Goal: Task Accomplishment & Management: Manage account settings

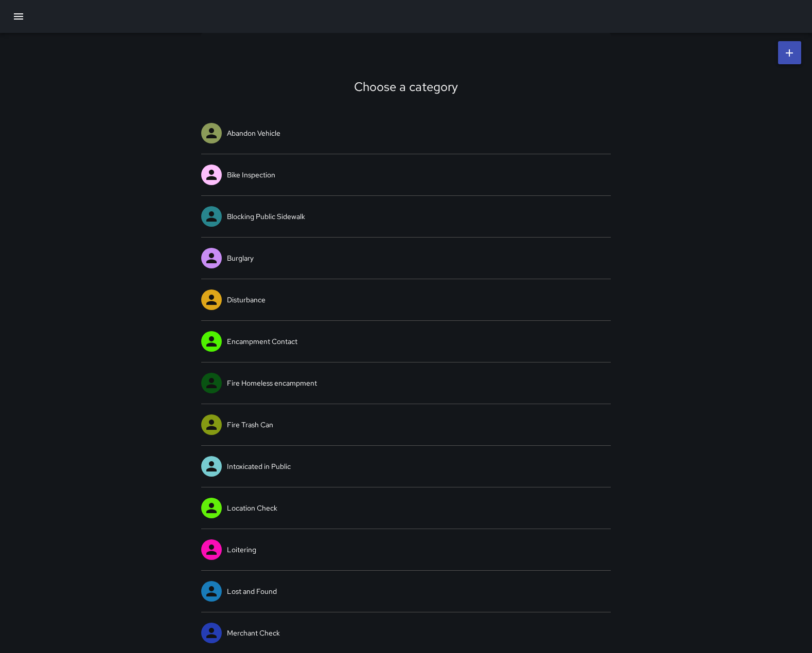
click at [16, 12] on icon "button" at bounding box center [18, 16] width 12 height 12
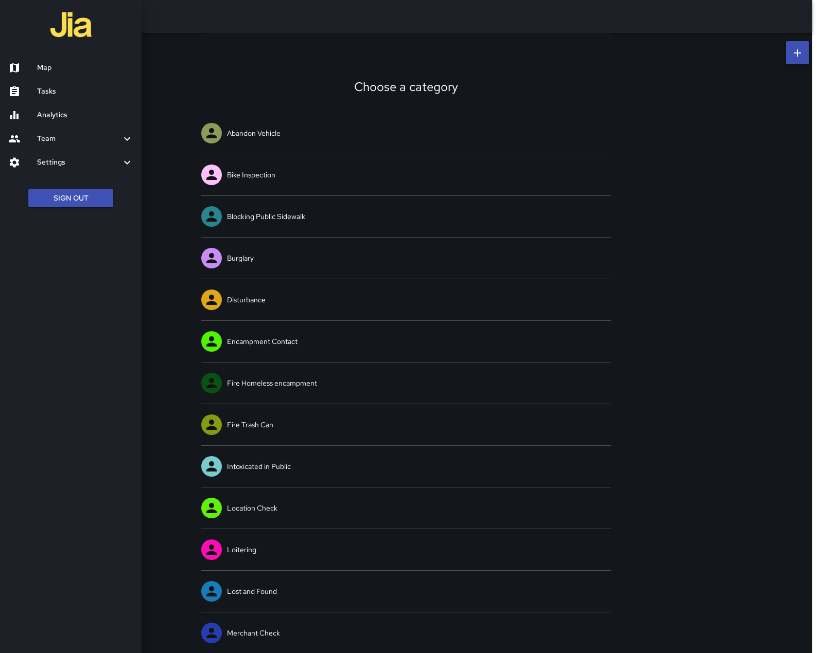
click at [68, 145] on h6 "Team" at bounding box center [79, 138] width 84 height 11
click at [98, 206] on div "Settings" at bounding box center [70, 195] width 141 height 24
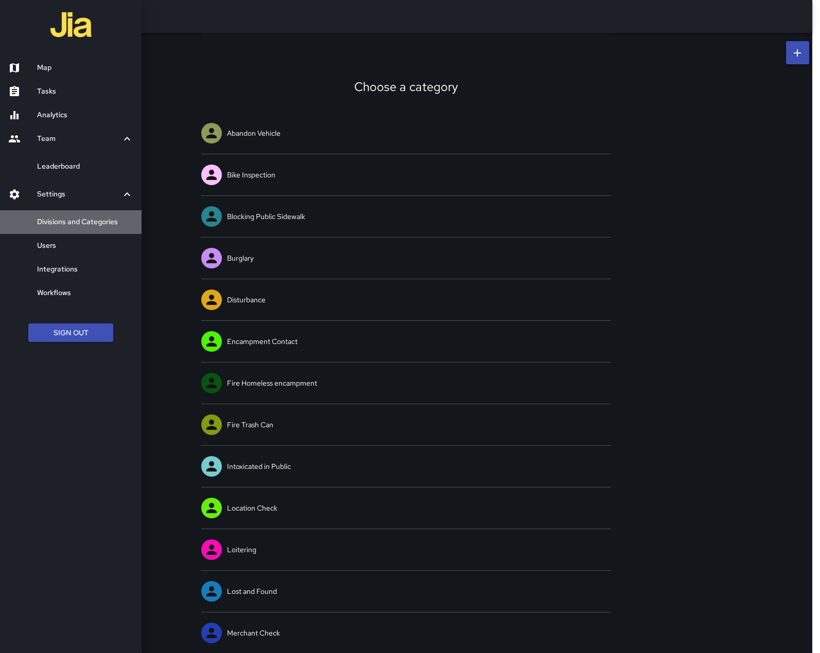
click at [66, 228] on h6 "Divisions and Categories" at bounding box center [85, 222] width 96 height 11
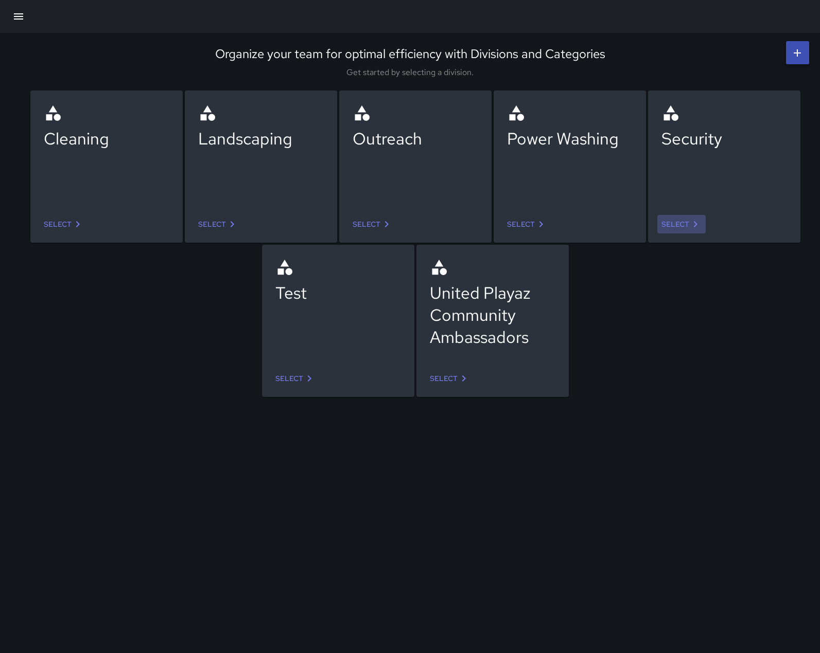
click at [679, 226] on link "Select" at bounding box center [681, 224] width 48 height 19
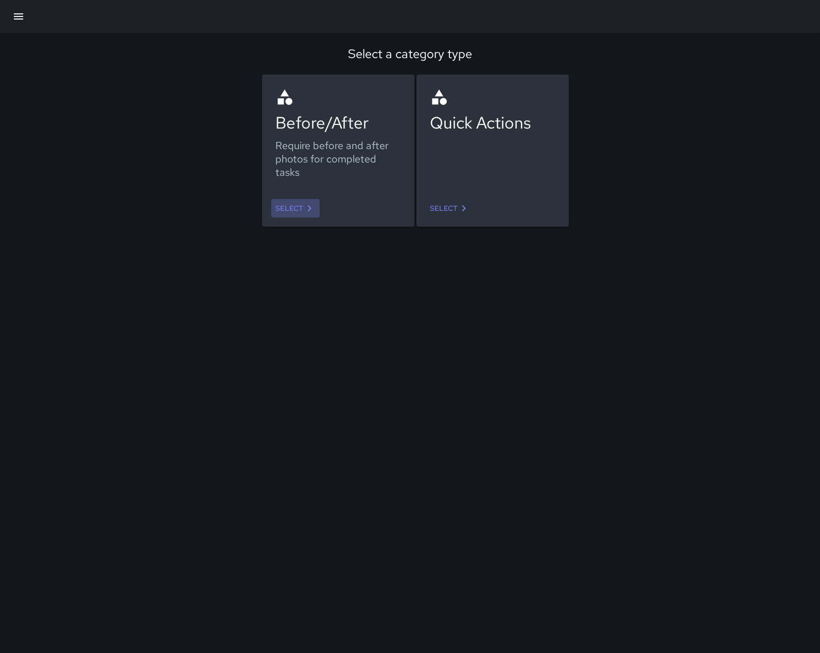
click at [304, 206] on link "Select" at bounding box center [295, 208] width 48 height 19
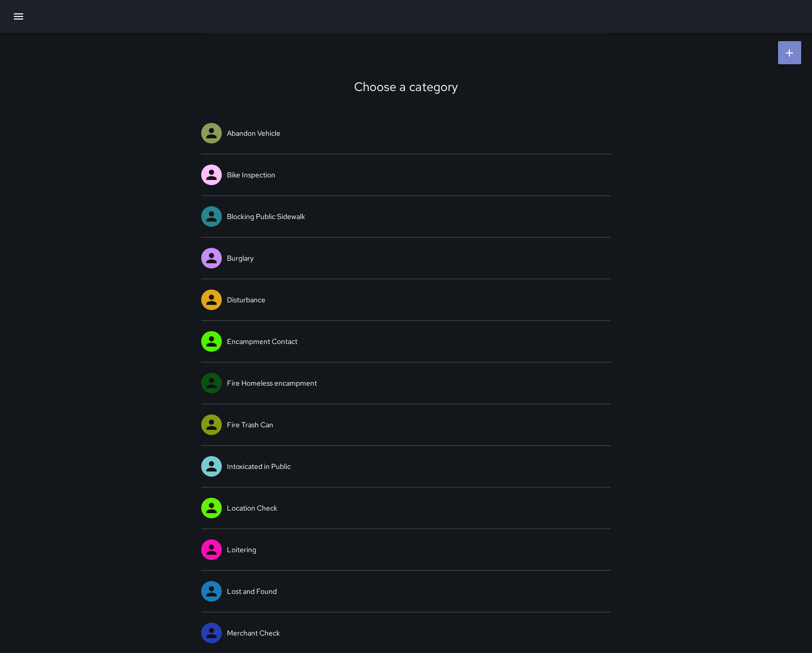
click at [789, 53] on icon at bounding box center [789, 52] width 7 height 7
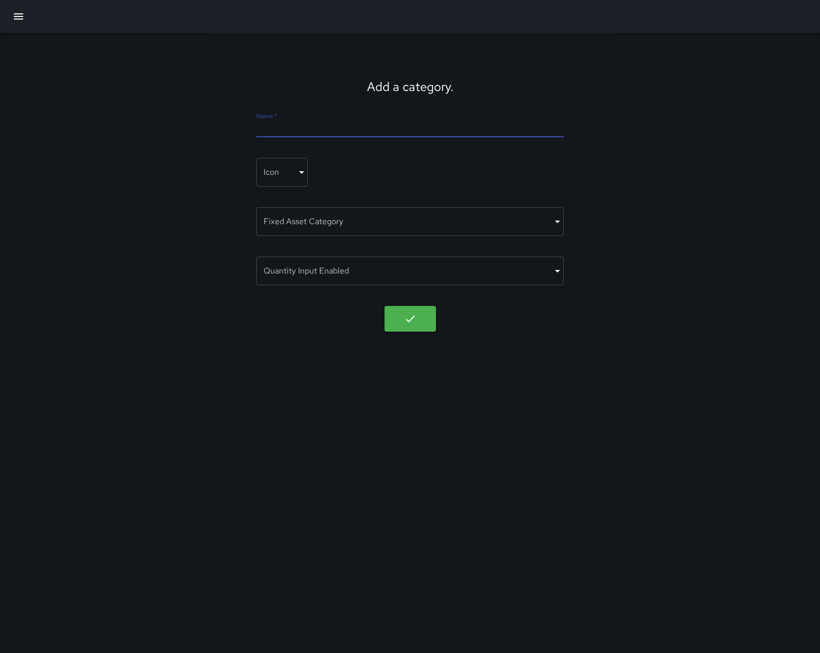
click at [380, 133] on input "Name   *" at bounding box center [409, 129] width 307 height 16
type input "**********"
click at [301, 176] on body "**********" at bounding box center [410, 326] width 820 height 653
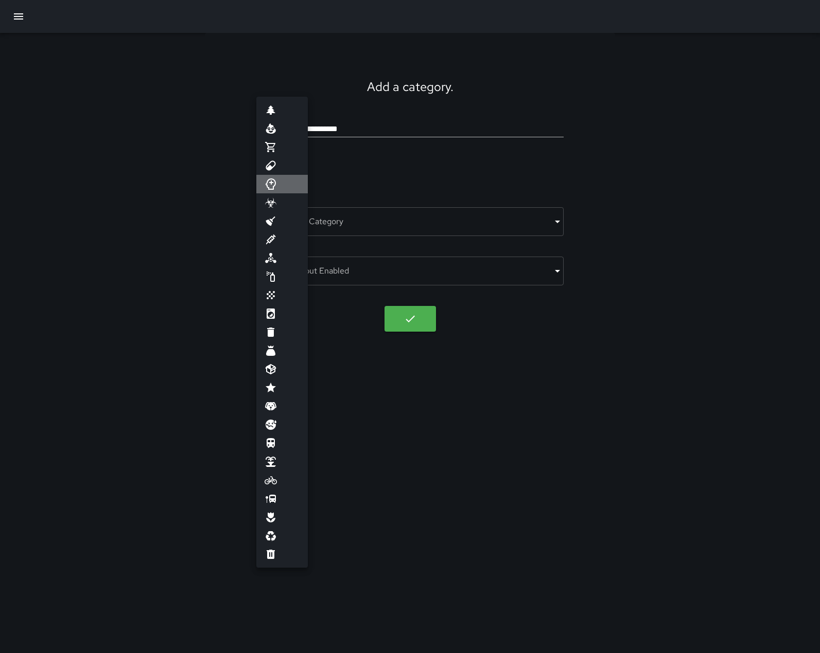
click at [273, 190] on icon at bounding box center [270, 184] width 10 height 11
type input "**********"
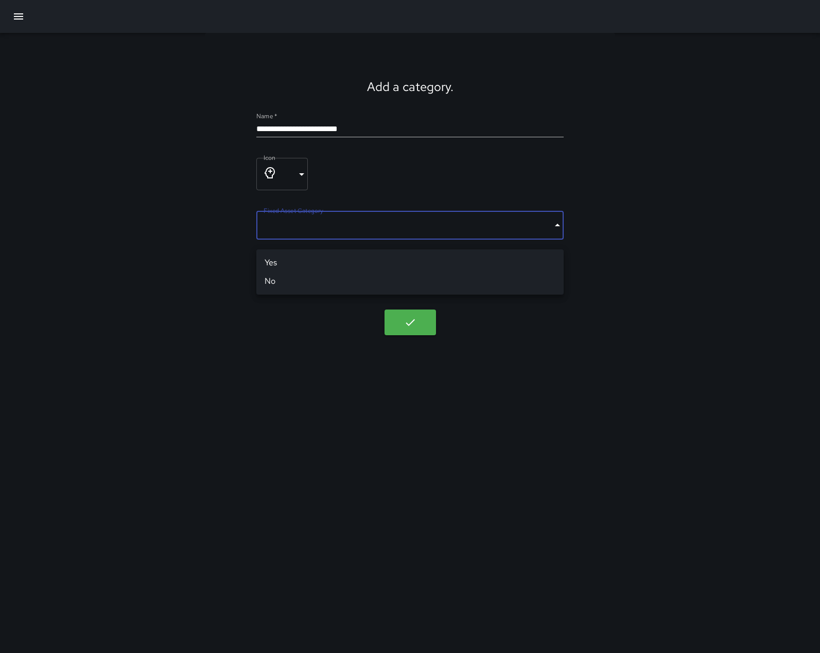
click at [498, 236] on body "**********" at bounding box center [410, 326] width 820 height 653
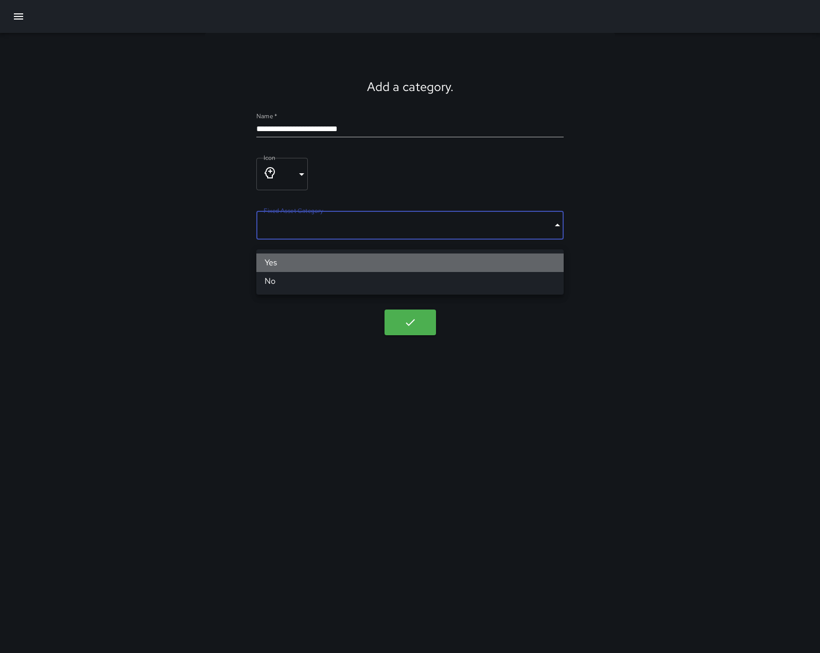
click at [494, 259] on li "Yes" at bounding box center [409, 263] width 307 height 19
type input "****"
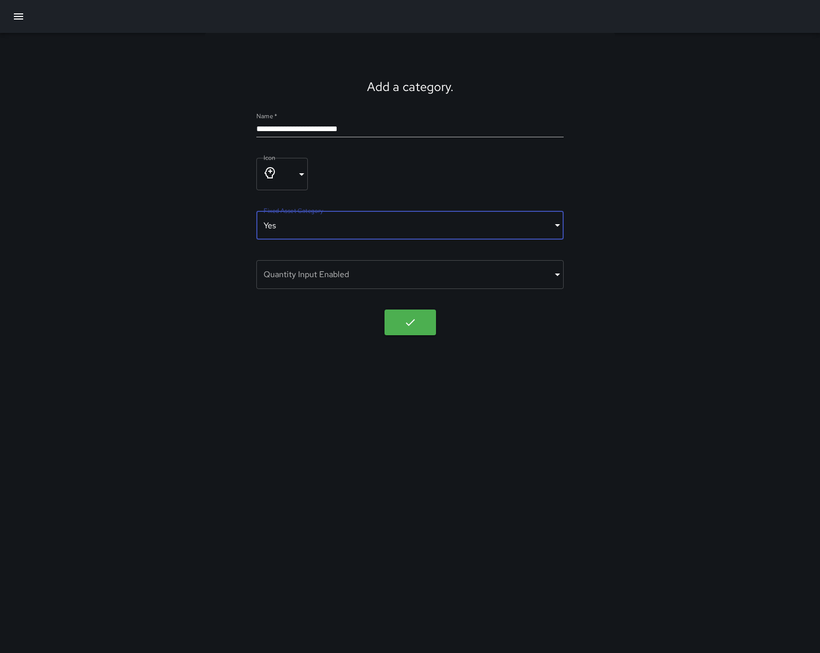
click at [541, 287] on body "**********" at bounding box center [410, 326] width 820 height 653
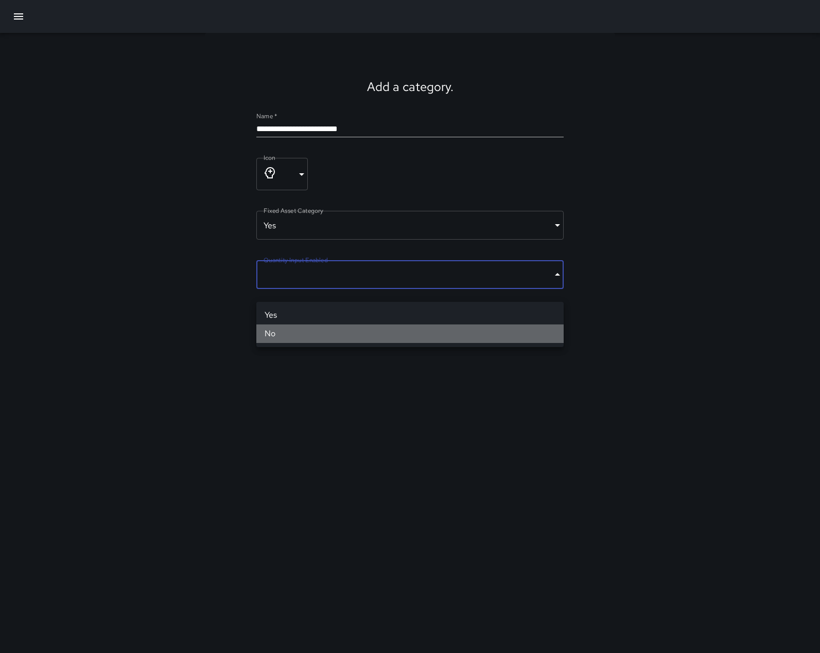
click at [502, 331] on li "No" at bounding box center [409, 334] width 307 height 19
type input "*****"
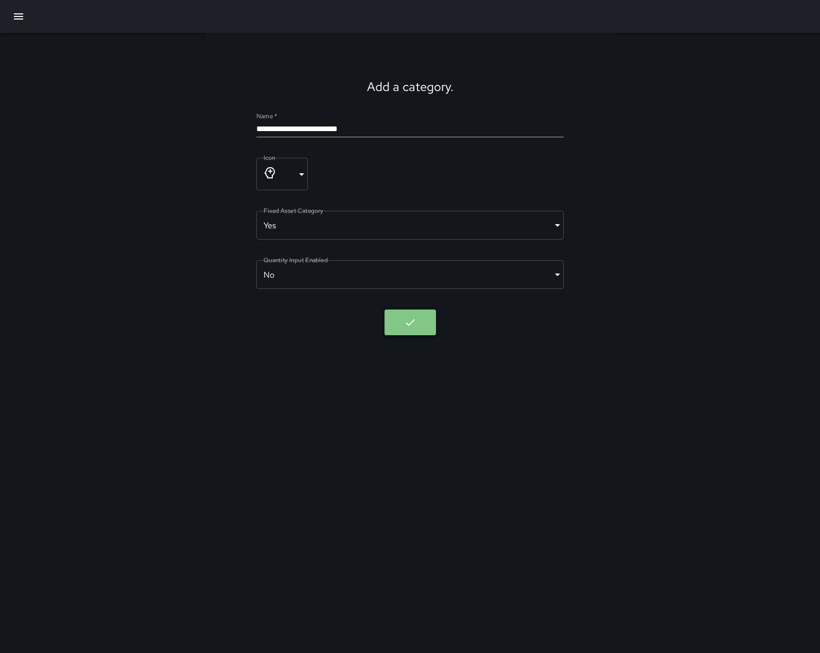
click at [422, 333] on button "button" at bounding box center [409, 323] width 51 height 26
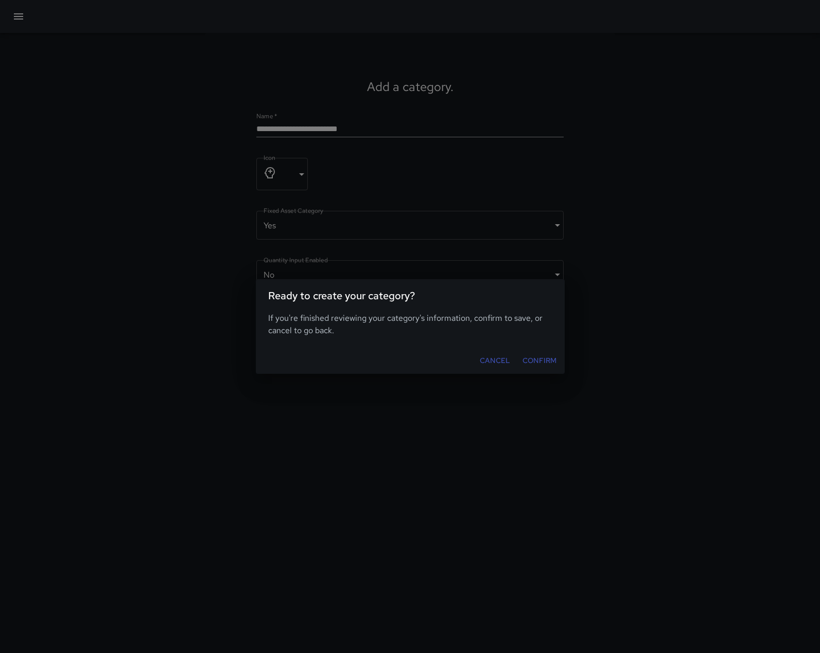
click at [528, 368] on button "Confirm" at bounding box center [539, 360] width 42 height 19
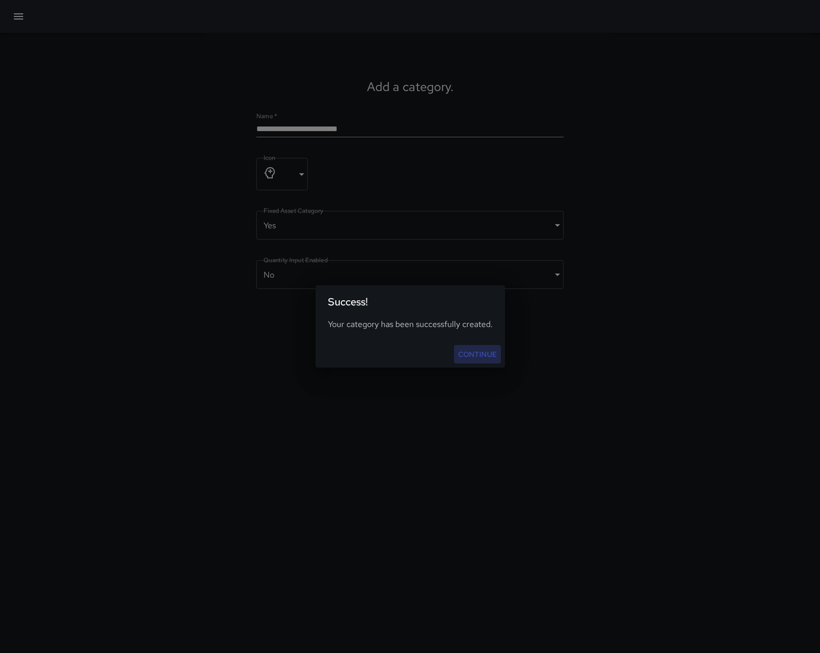
click at [500, 353] on link "Continue" at bounding box center [477, 354] width 47 height 19
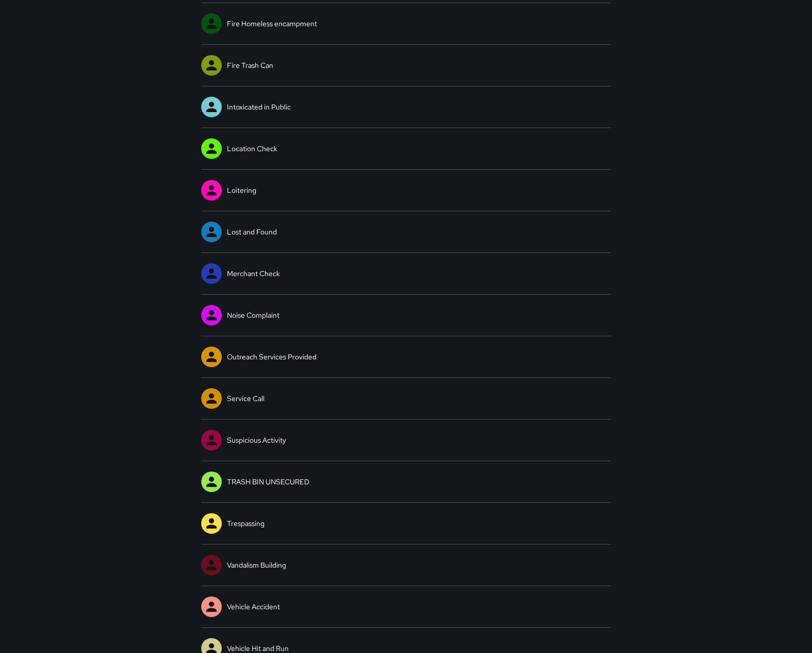
scroll to position [360, 0]
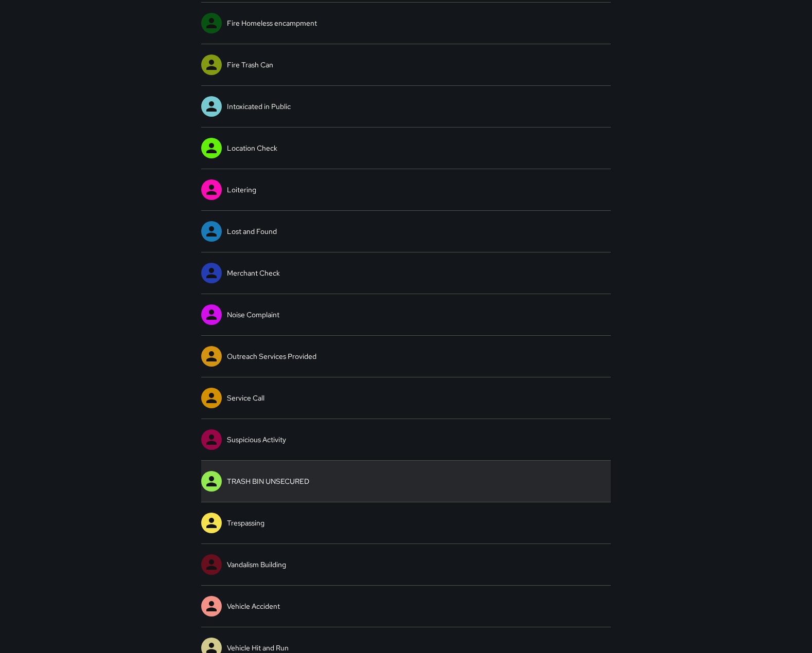
click at [366, 486] on link "TRASH BIN UNSECURED" at bounding box center [406, 481] width 410 height 41
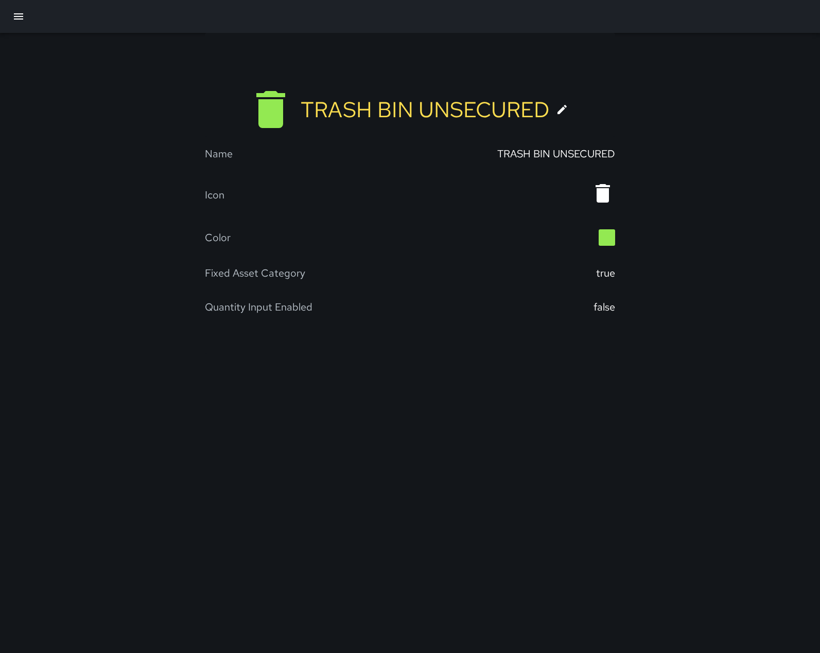
click at [566, 114] on icon at bounding box center [561, 109] width 9 height 9
click at [594, 314] on div "false" at bounding box center [604, 306] width 22 height 13
click at [568, 116] on icon at bounding box center [562, 109] width 12 height 12
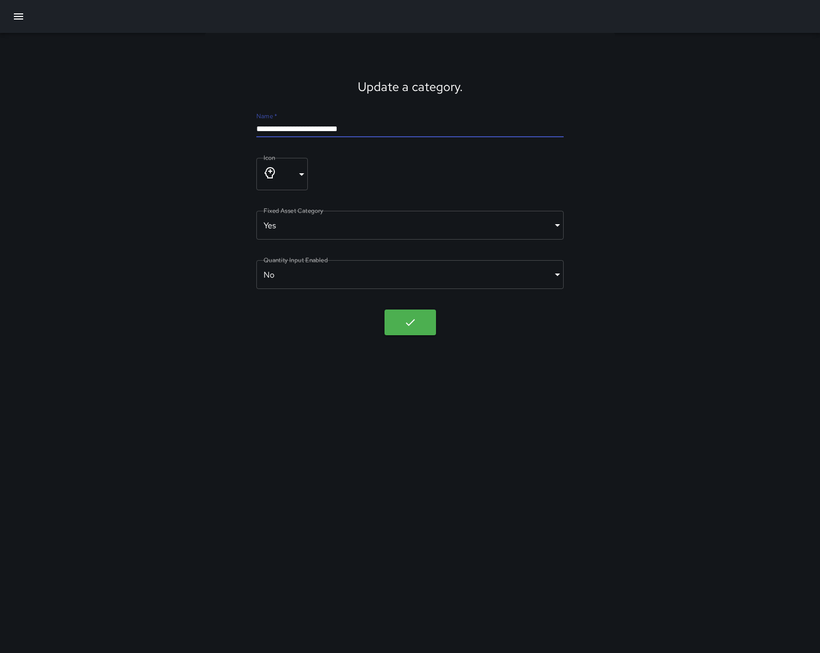
click at [287, 130] on input "**********" at bounding box center [409, 129] width 307 height 16
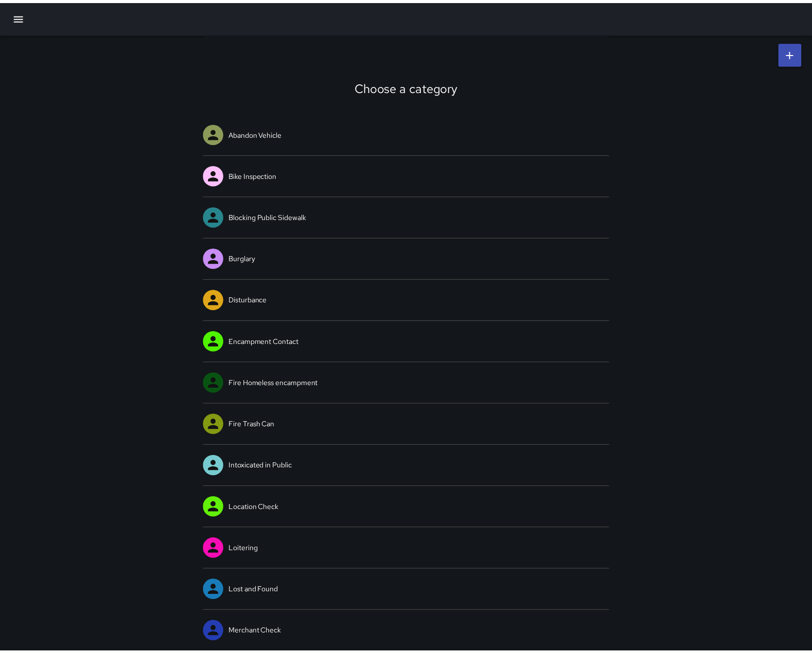
scroll to position [360, 0]
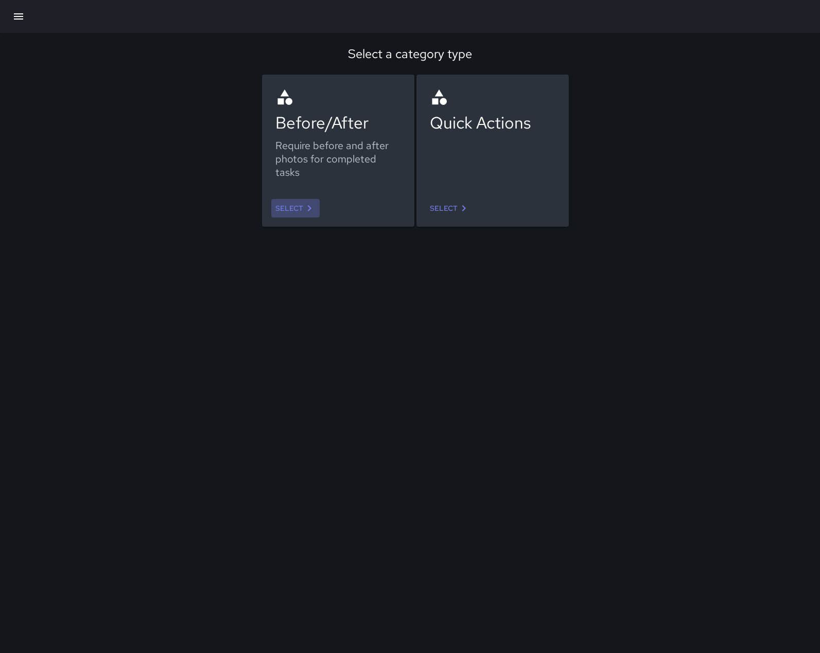
click at [302, 205] on link "Select" at bounding box center [295, 208] width 48 height 19
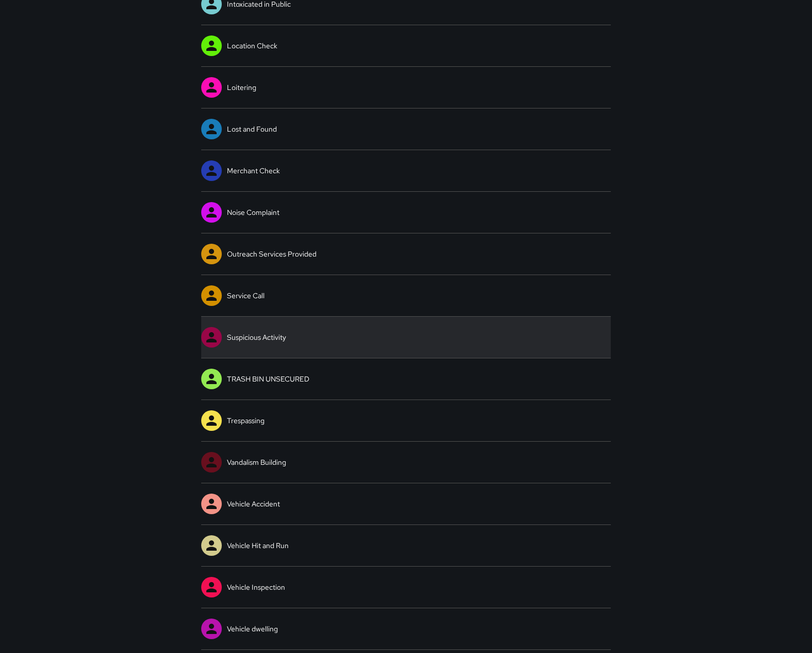
scroll to position [463, 0]
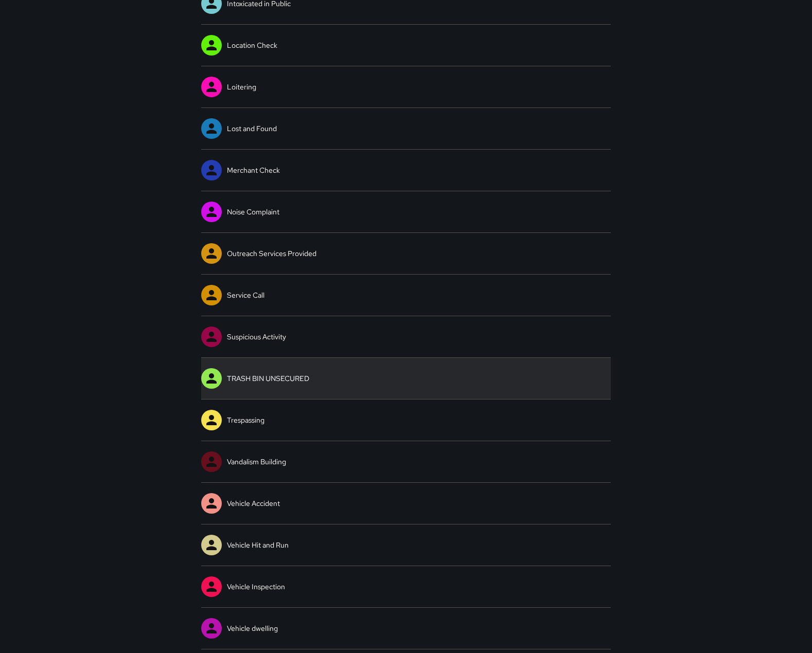
click at [309, 372] on link "TRASH BIN UNSECURED" at bounding box center [406, 378] width 410 height 41
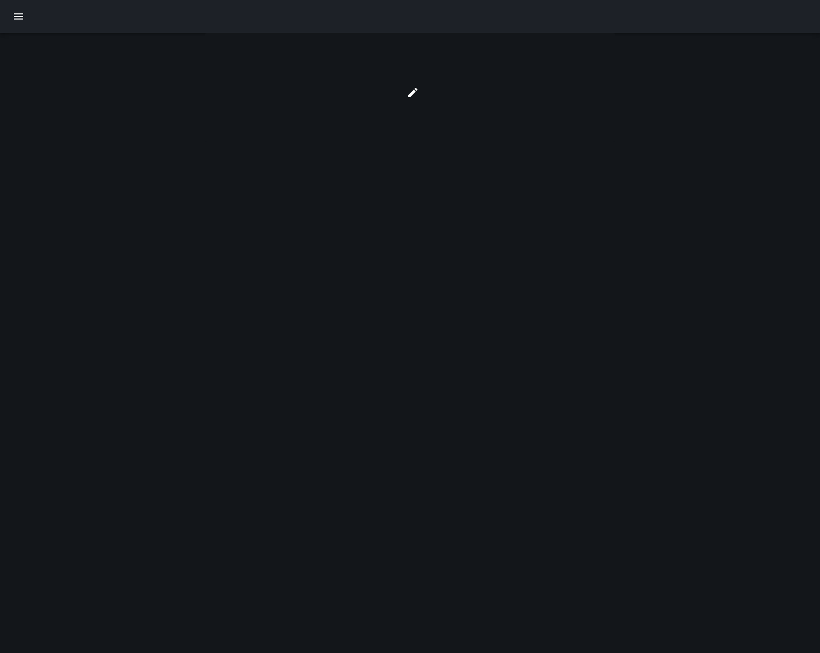
click at [309, 372] on div at bounding box center [410, 326] width 820 height 653
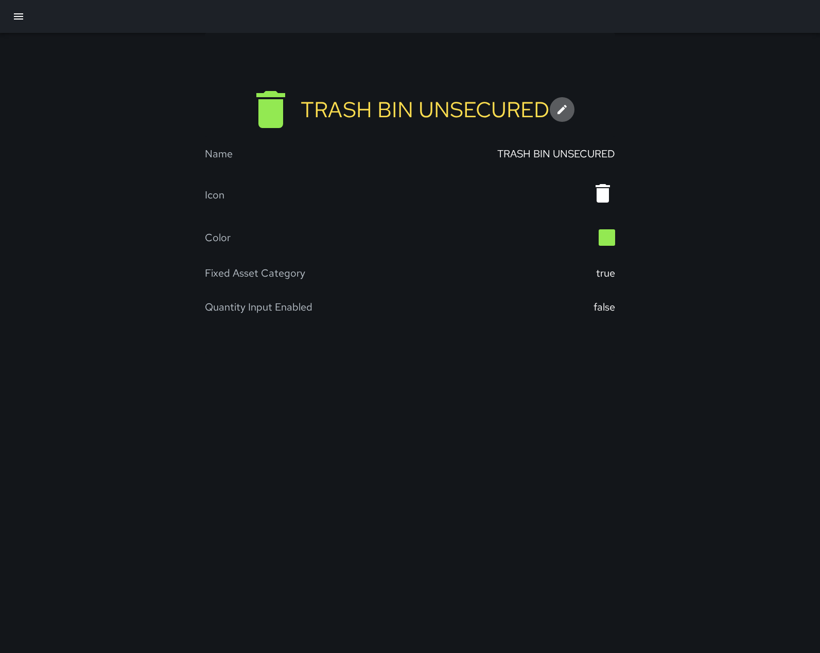
click at [566, 112] on icon at bounding box center [561, 109] width 9 height 9
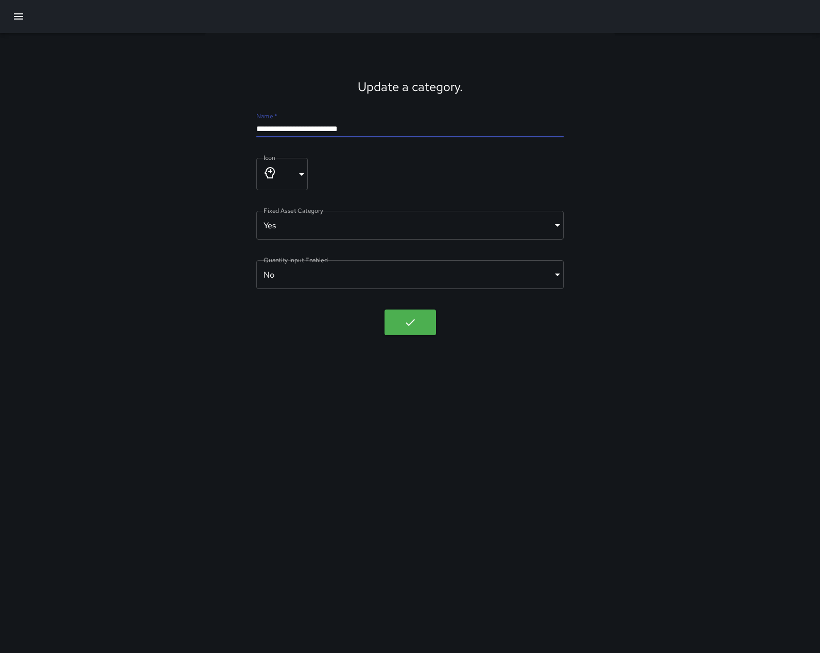
drag, startPoint x: 397, startPoint y: 129, endPoint x: 235, endPoint y: 120, distance: 161.7
click at [235, 120] on div "**********" at bounding box center [410, 190] width 410 height 315
click at [12, 14] on button "button" at bounding box center [18, 16] width 25 height 25
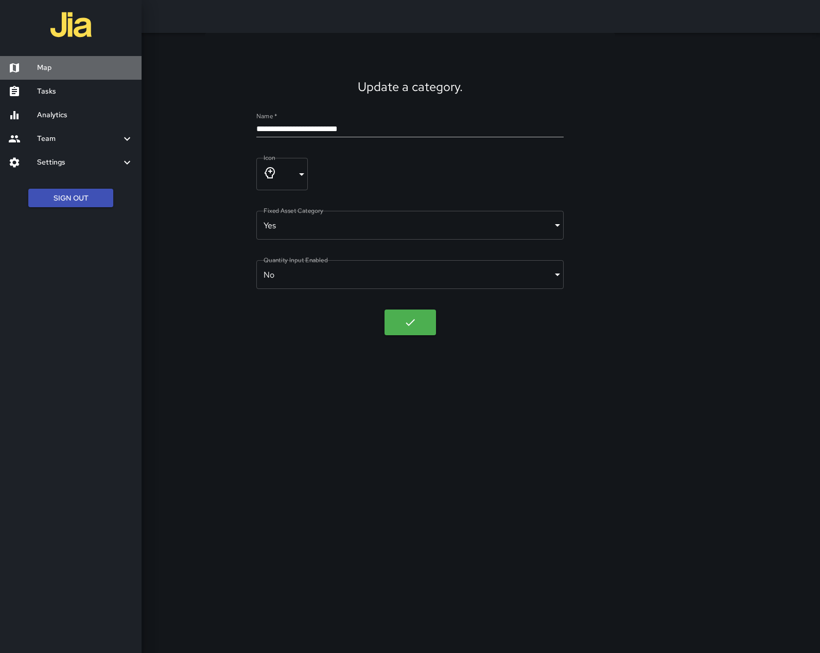
click at [51, 67] on h6 "Map" at bounding box center [85, 67] width 96 height 11
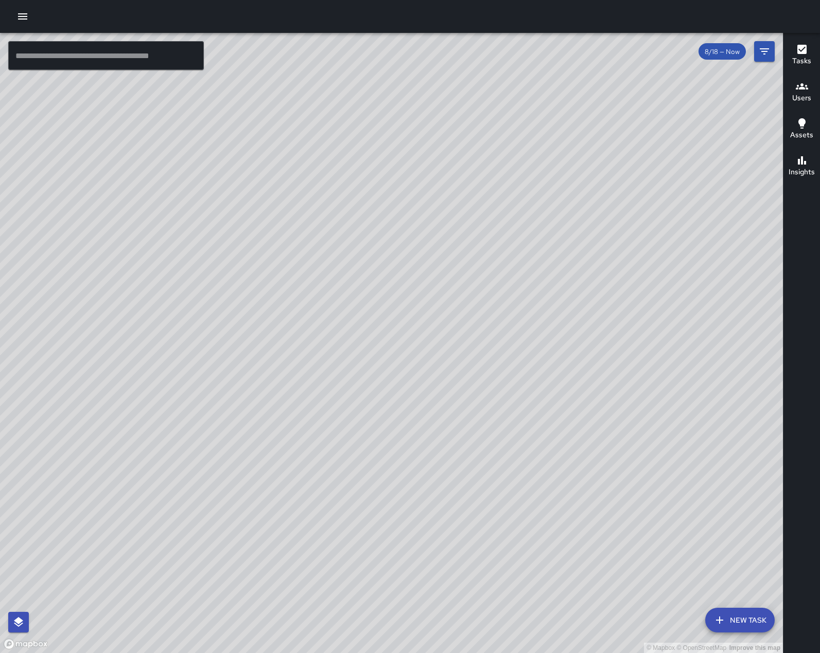
drag, startPoint x: 126, startPoint y: 134, endPoint x: 209, endPoint y: 221, distance: 120.1
click at [208, 221] on div "© Mapbox © OpenStreetMap Improve this map" at bounding box center [391, 343] width 782 height 620
click at [22, 10] on icon "button" at bounding box center [22, 16] width 12 height 12
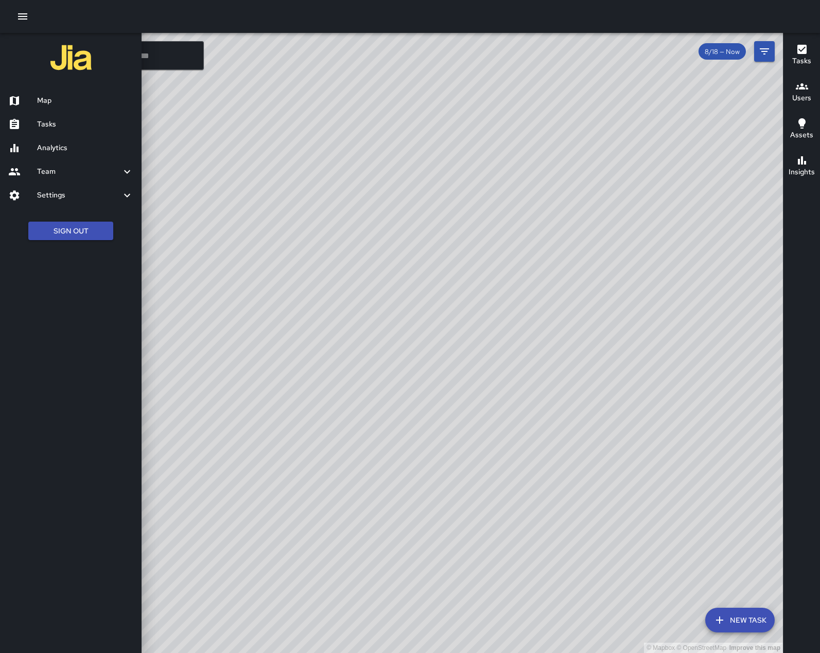
click at [60, 177] on h6 "Team" at bounding box center [79, 171] width 84 height 11
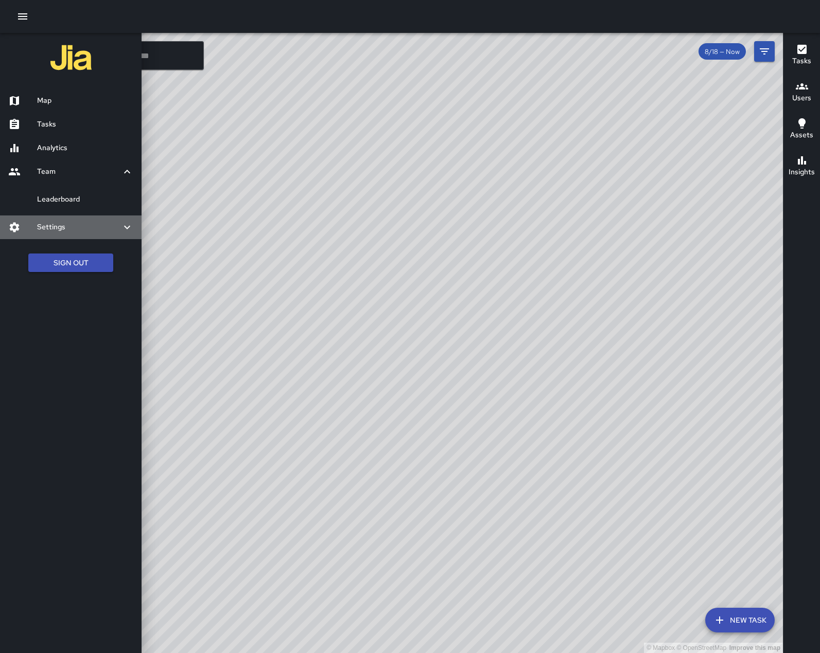
click at [65, 233] on h6 "Settings" at bounding box center [79, 227] width 84 height 11
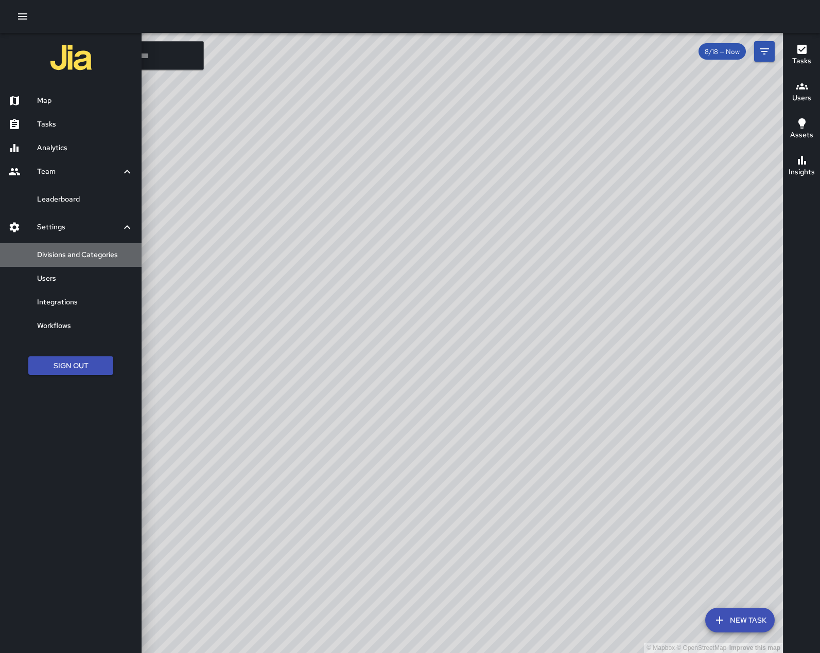
click at [73, 261] on h6 "Divisions and Categories" at bounding box center [85, 255] width 96 height 11
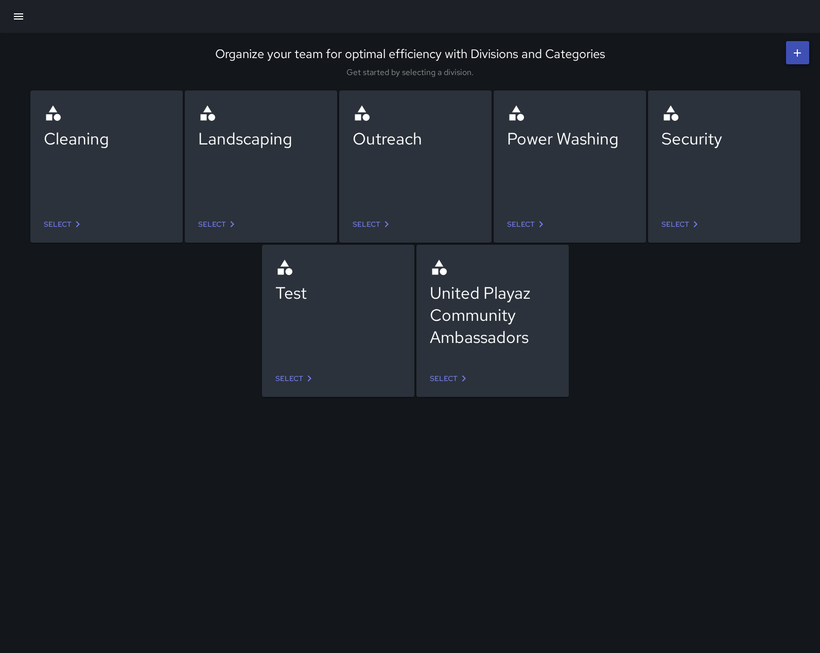
click at [678, 227] on link "Select" at bounding box center [681, 224] width 48 height 19
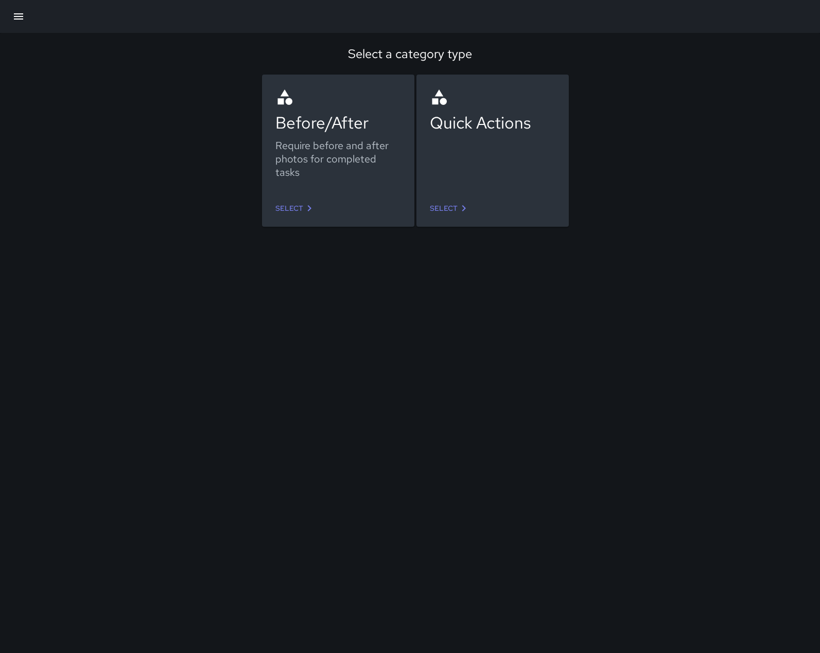
click at [311, 202] on icon at bounding box center [309, 208] width 12 height 12
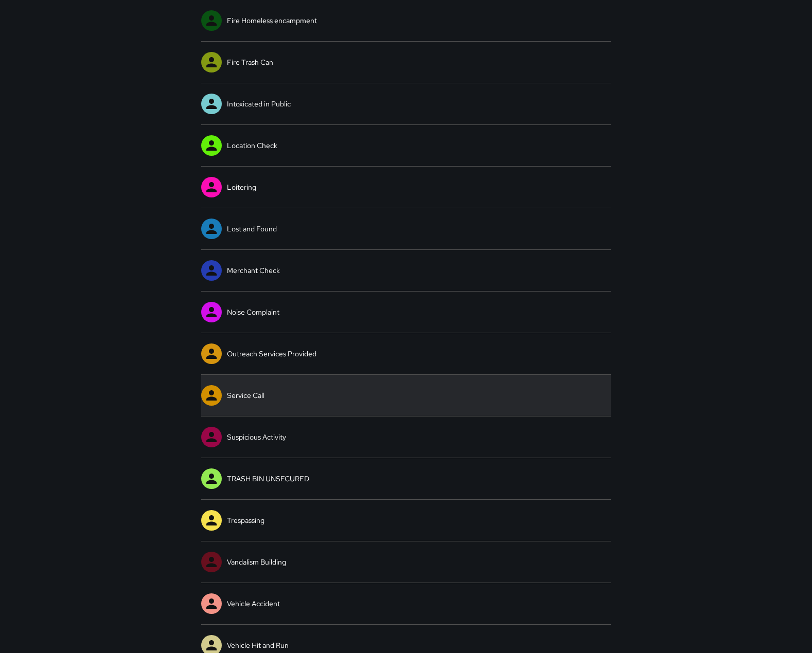
scroll to position [412, 0]
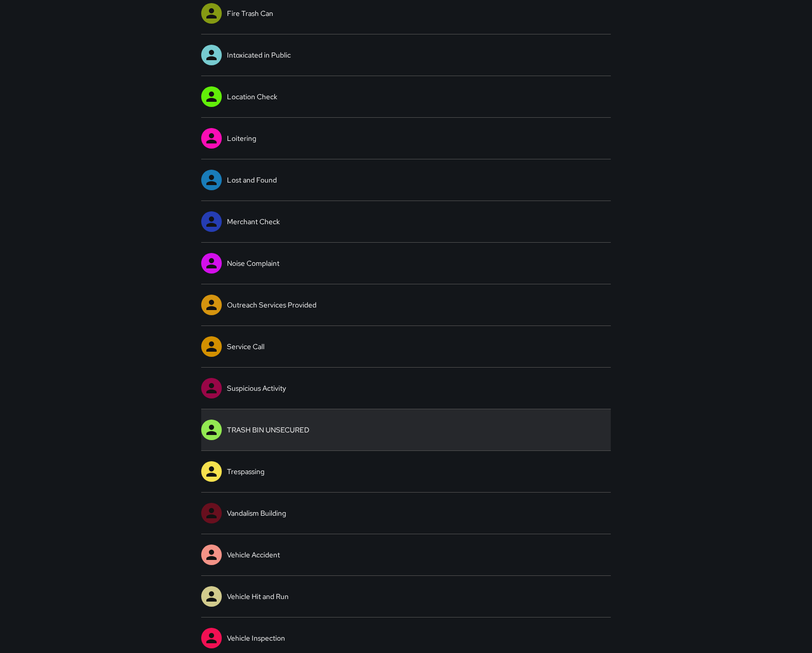
click at [297, 425] on link "TRASH BIN UNSECURED" at bounding box center [406, 429] width 410 height 41
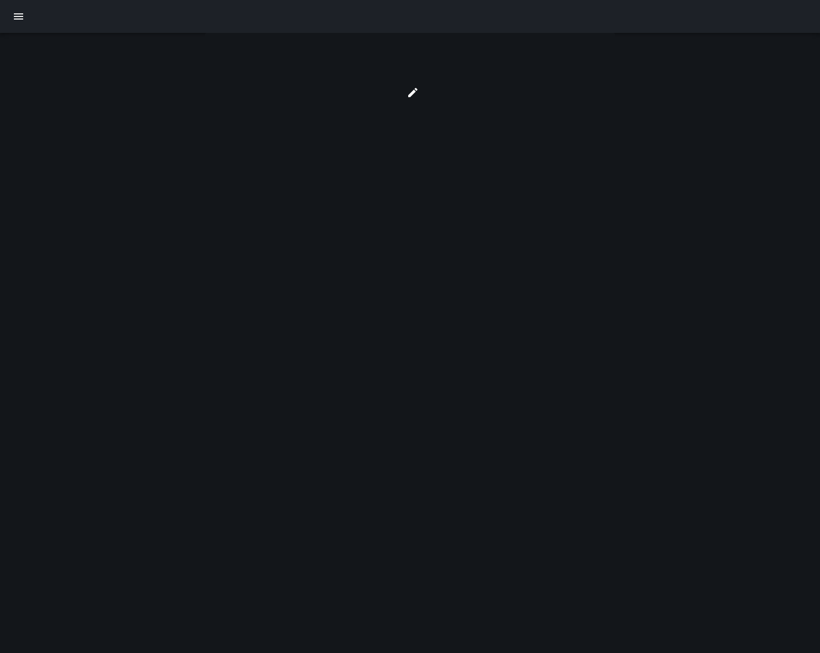
click at [297, 425] on div at bounding box center [410, 326] width 820 height 653
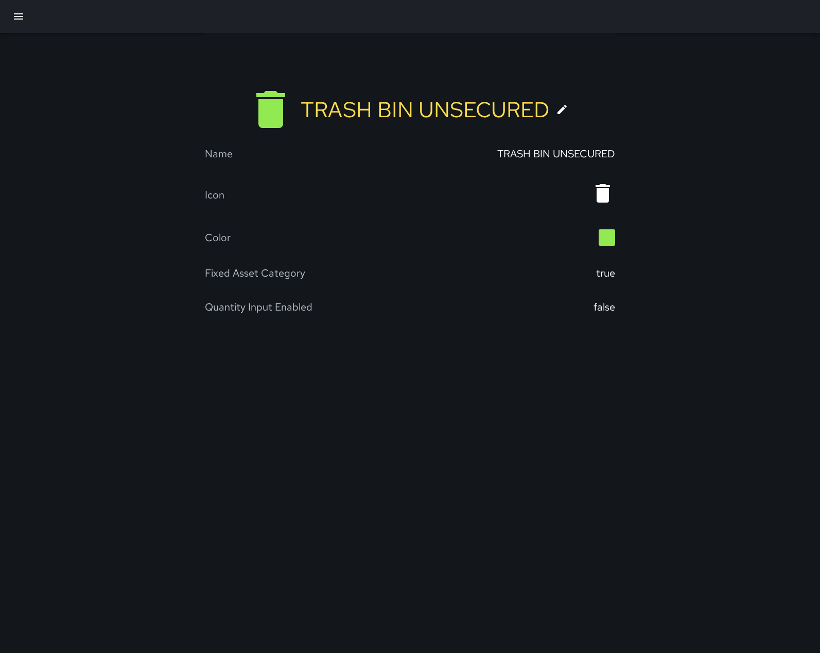
click at [566, 116] on icon at bounding box center [562, 109] width 12 height 12
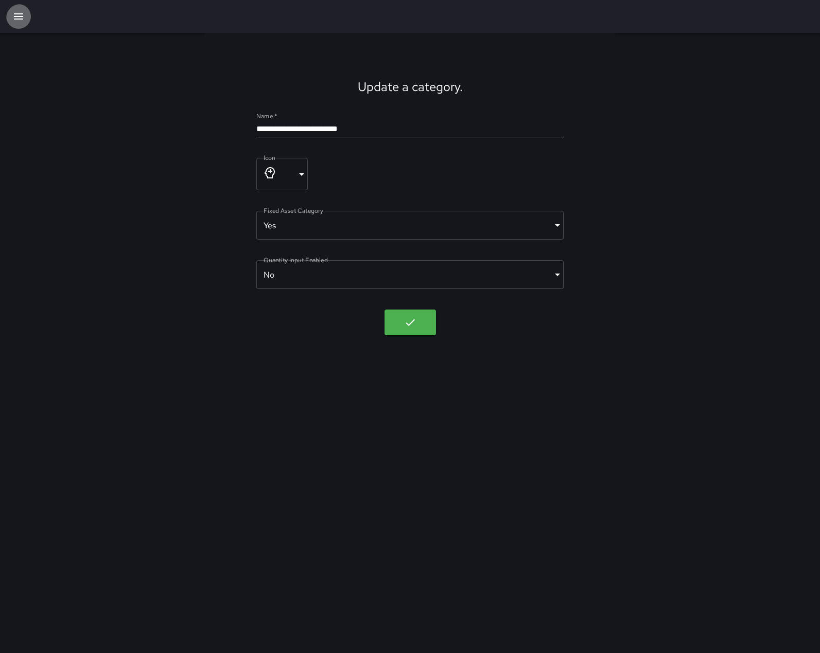
click at [17, 15] on icon "button" at bounding box center [18, 16] width 12 height 12
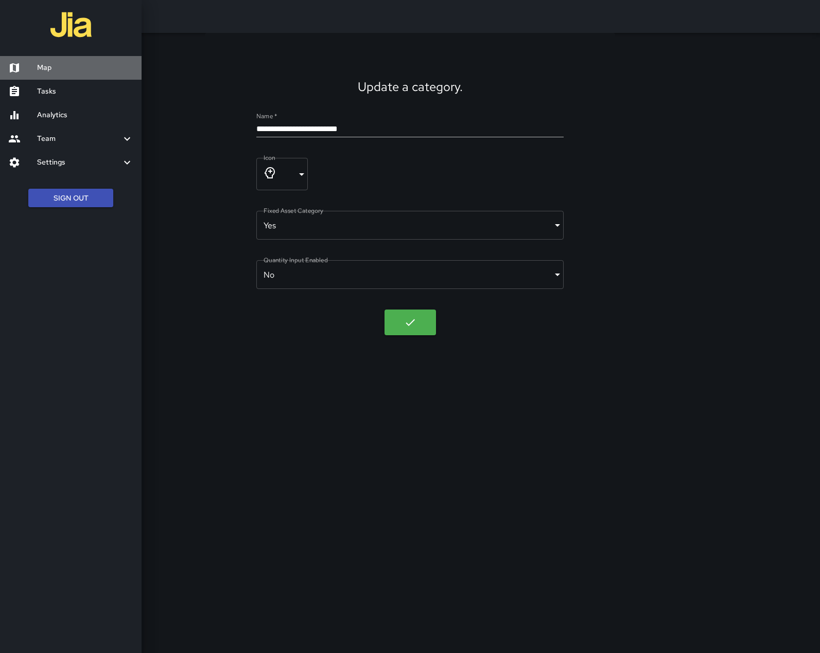
click at [28, 67] on div at bounding box center [22, 68] width 29 height 12
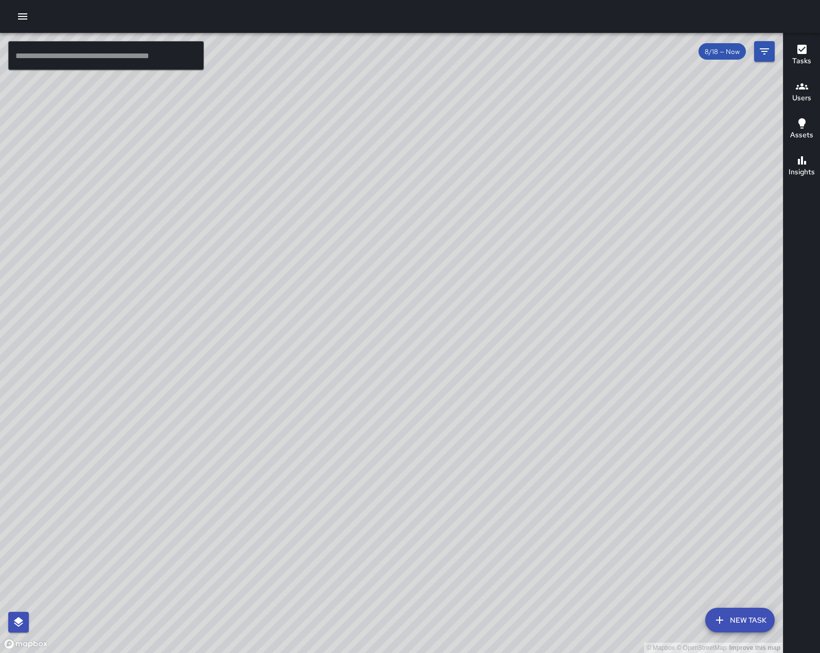
click at [806, 93] on h6 "Users" at bounding box center [801, 98] width 19 height 11
